Goal: Task Accomplishment & Management: Complete application form

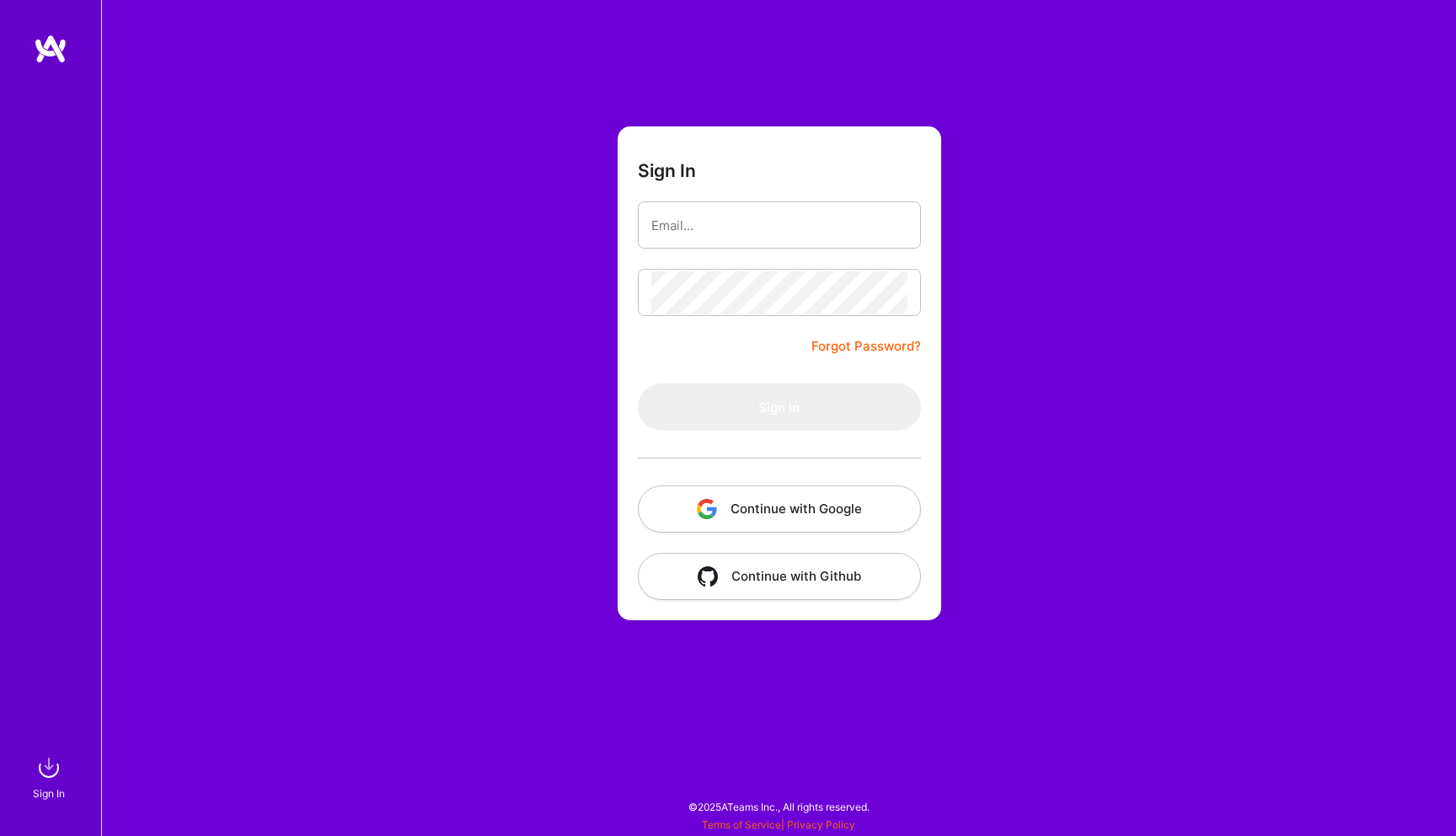
click at [776, 517] on button "Continue with Google" at bounding box center [780, 508] width 283 height 47
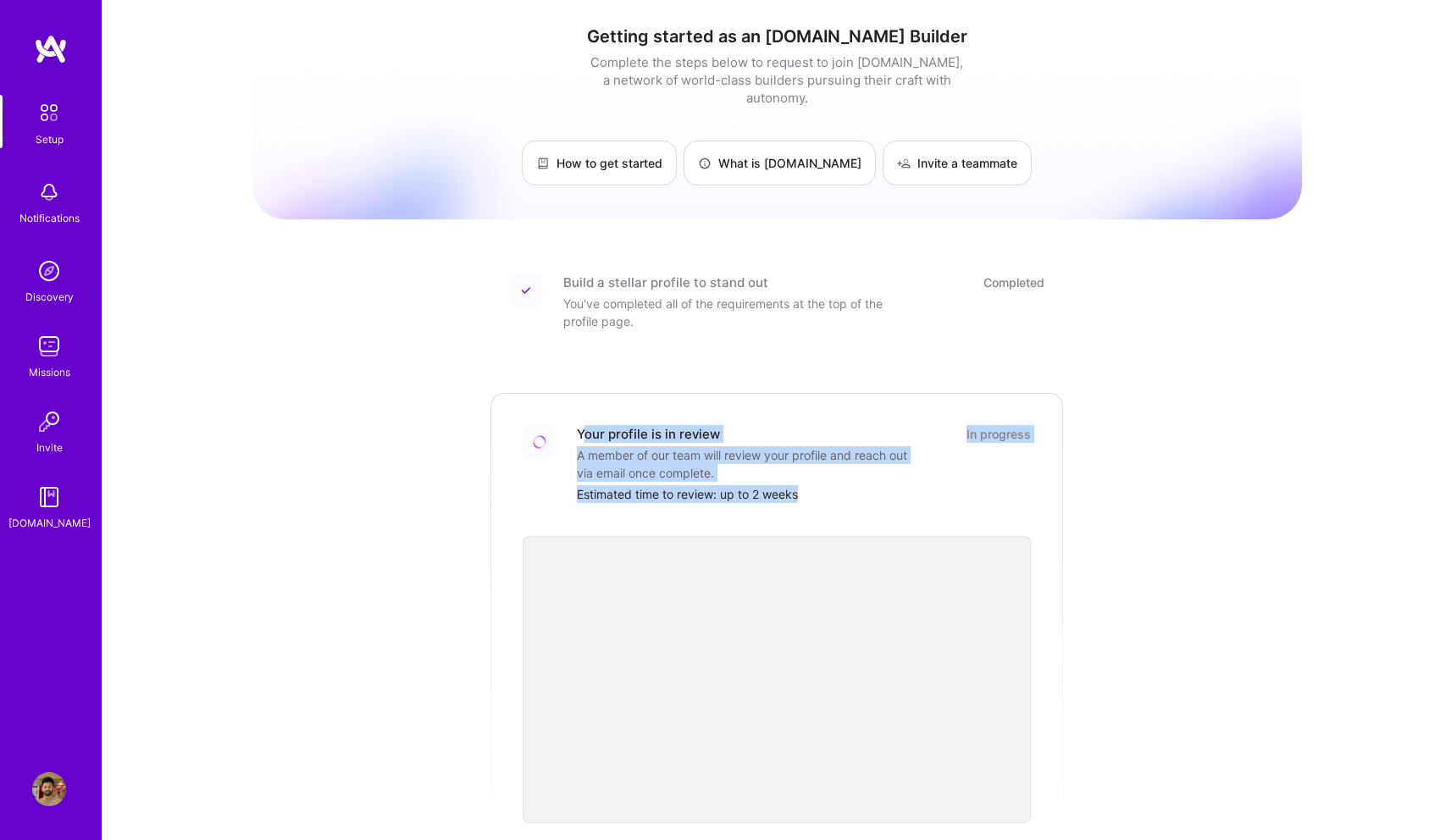
drag, startPoint x: 581, startPoint y: 415, endPoint x: 839, endPoint y: 478, distance: 265.6
click at [839, 478] on div "Your profile is in review In progress A member of our team will review your pro…" at bounding box center [804, 463] width 454 height 78
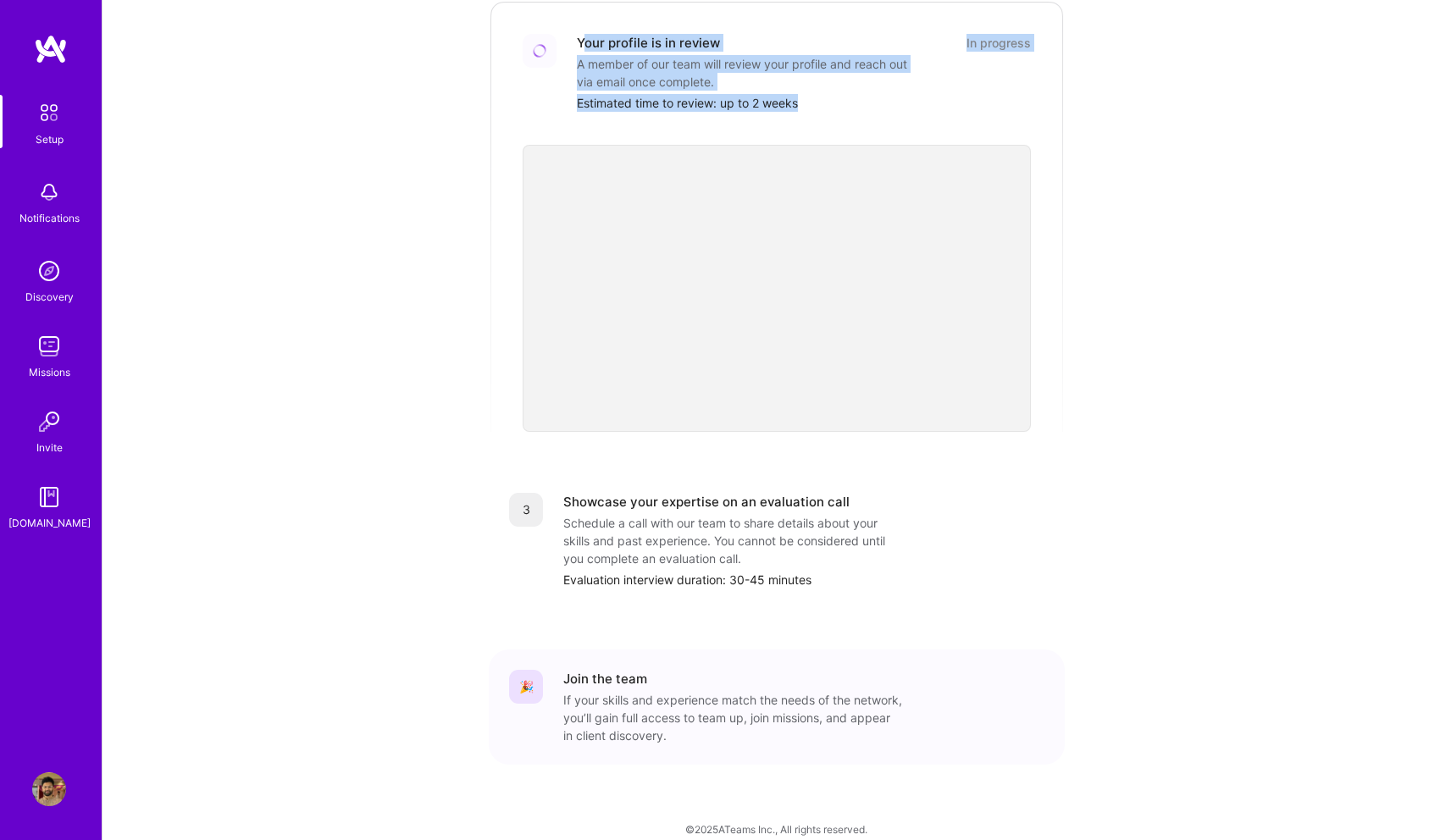
scroll to position [391, 0]
click at [44, 422] on img at bounding box center [48, 421] width 34 height 34
